Goal: Task Accomplishment & Management: Manage account settings

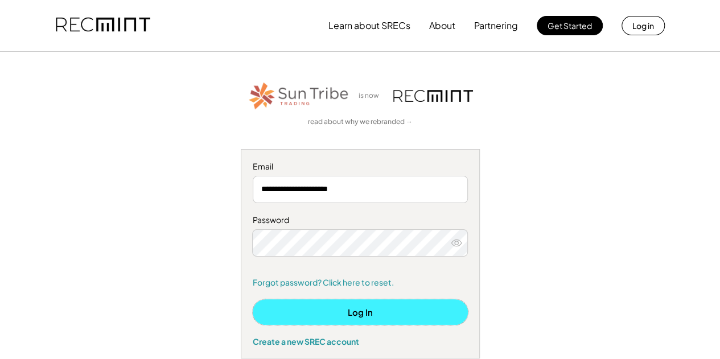
click at [358, 310] on button "Log In" at bounding box center [360, 312] width 215 height 26
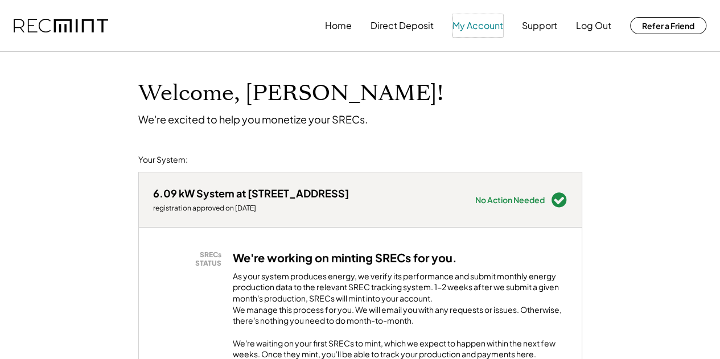
click at [484, 30] on button "My Account" at bounding box center [477, 25] width 51 height 23
